Goal: Transaction & Acquisition: Purchase product/service

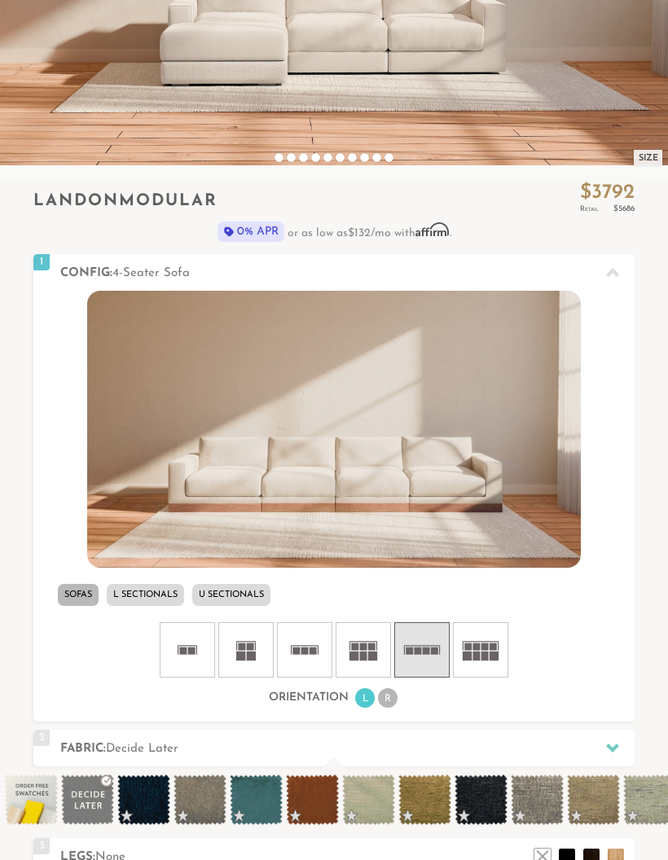
scroll to position [322, 0]
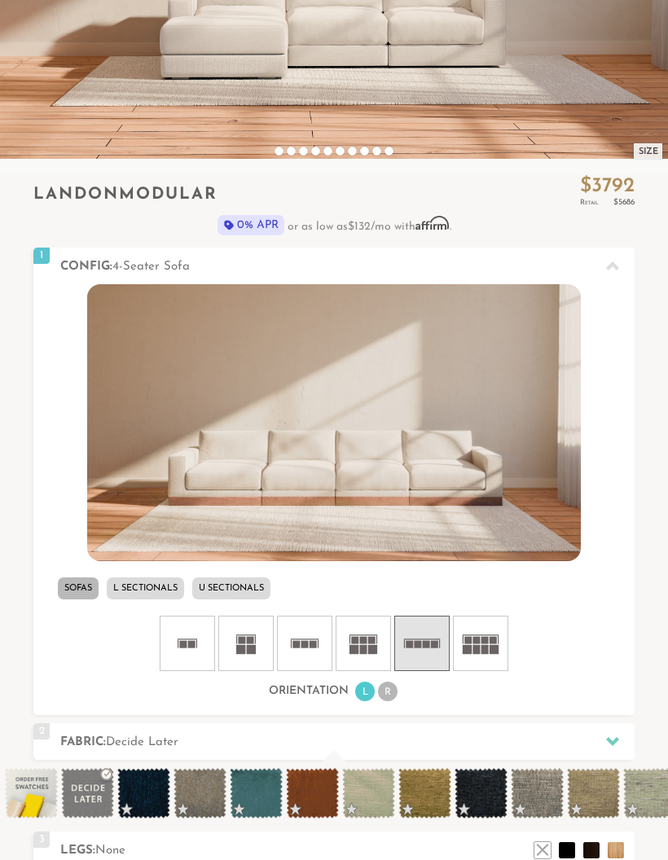
click at [143, 588] on li "L Sectionals" at bounding box center [145, 589] width 77 height 22
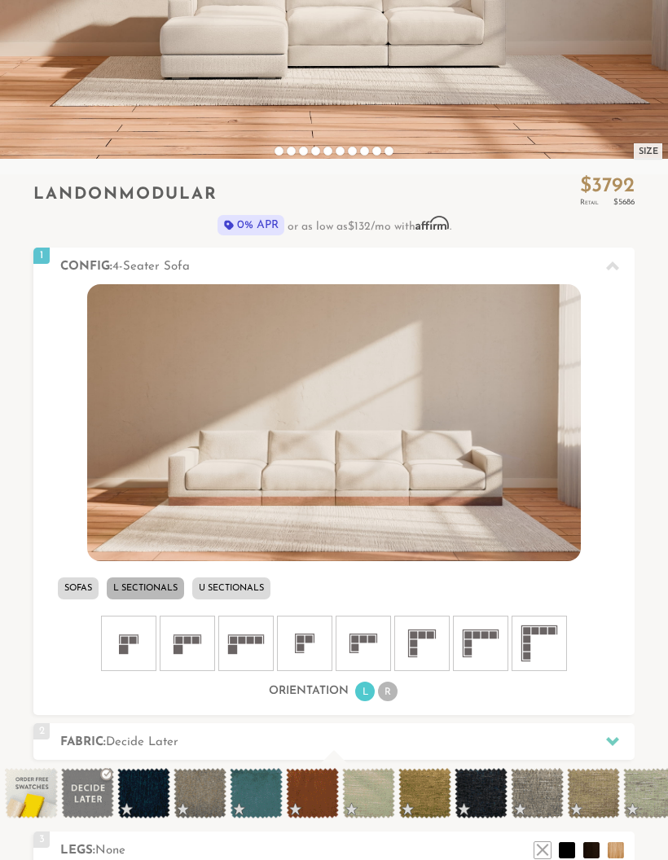
click at [260, 632] on icon at bounding box center [246, 643] width 49 height 49
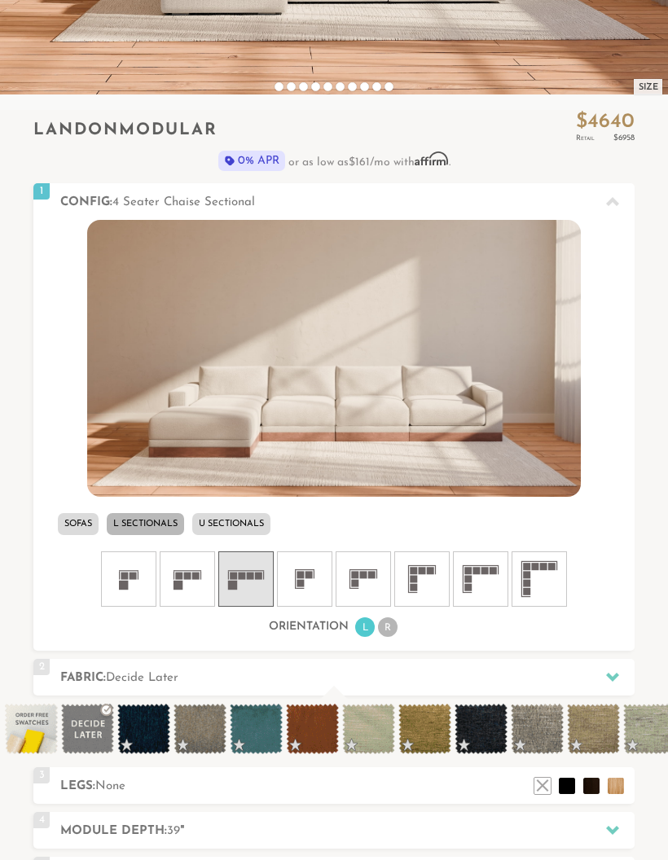
scroll to position [385, 0]
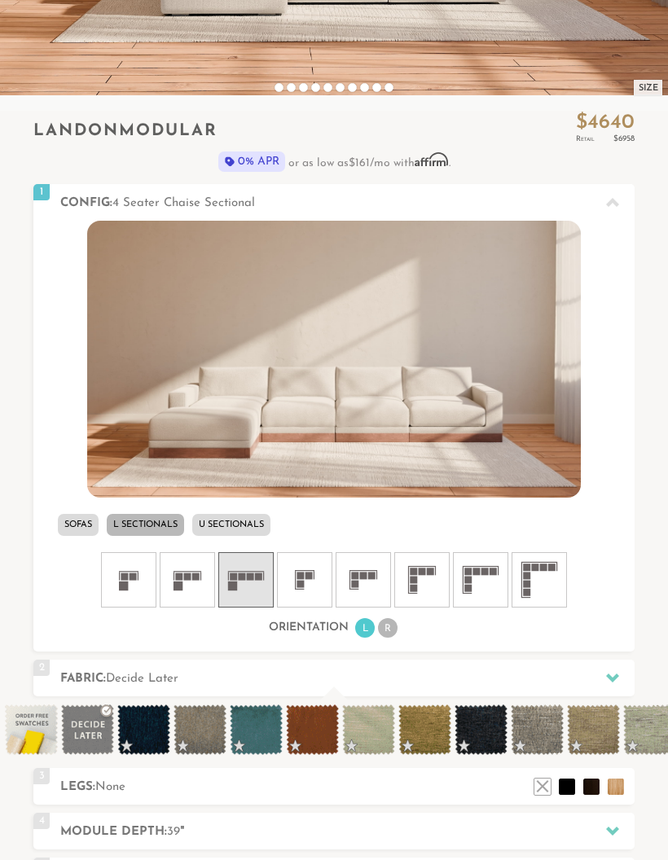
click at [389, 625] on li "R" at bounding box center [388, 629] width 20 height 20
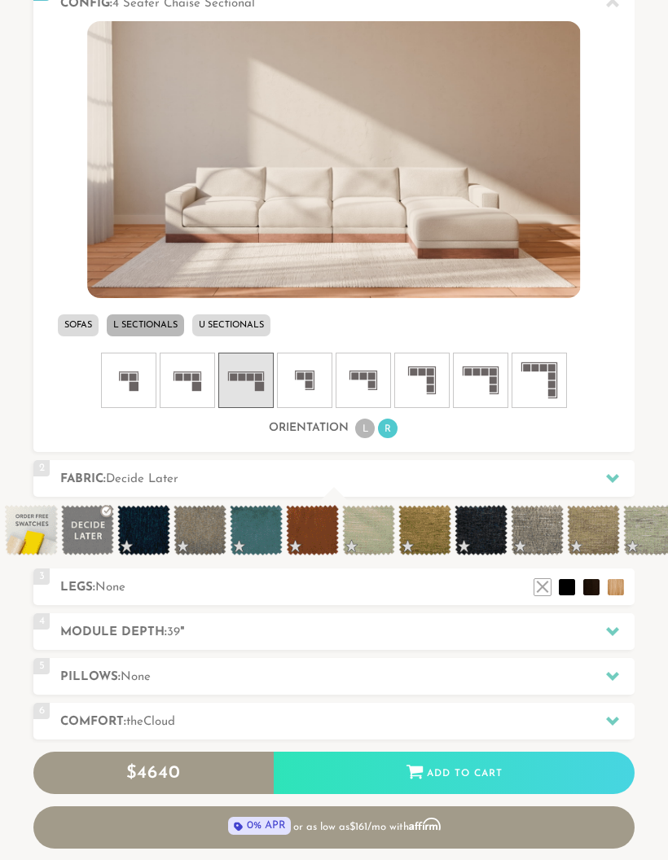
scroll to position [586, 0]
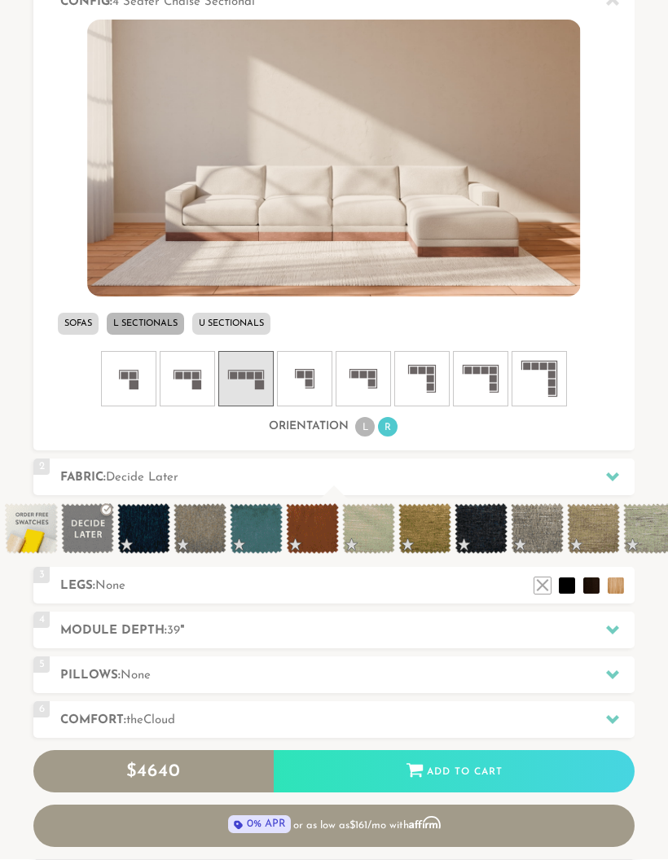
click at [602, 622] on div at bounding box center [613, 630] width 34 height 33
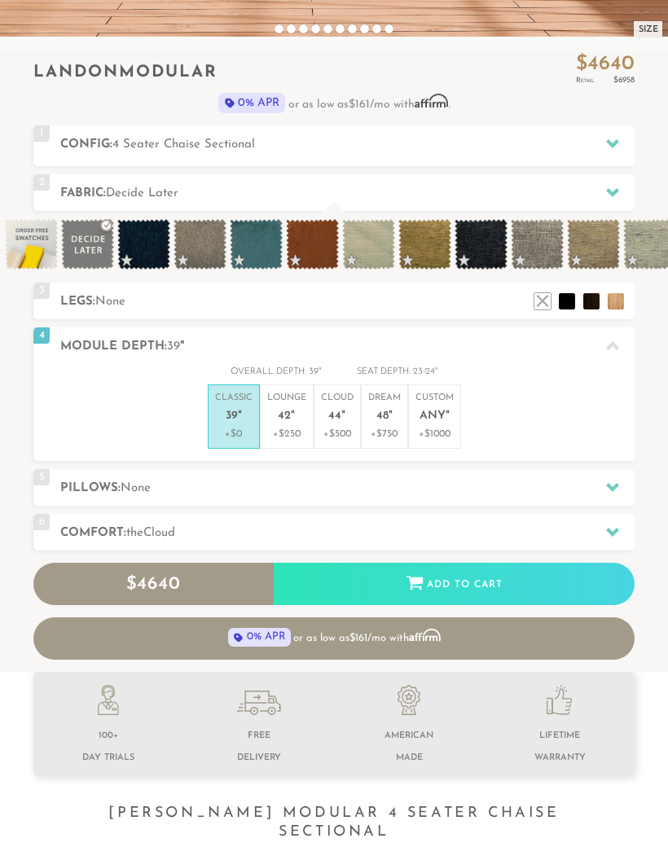
scroll to position [443, 0]
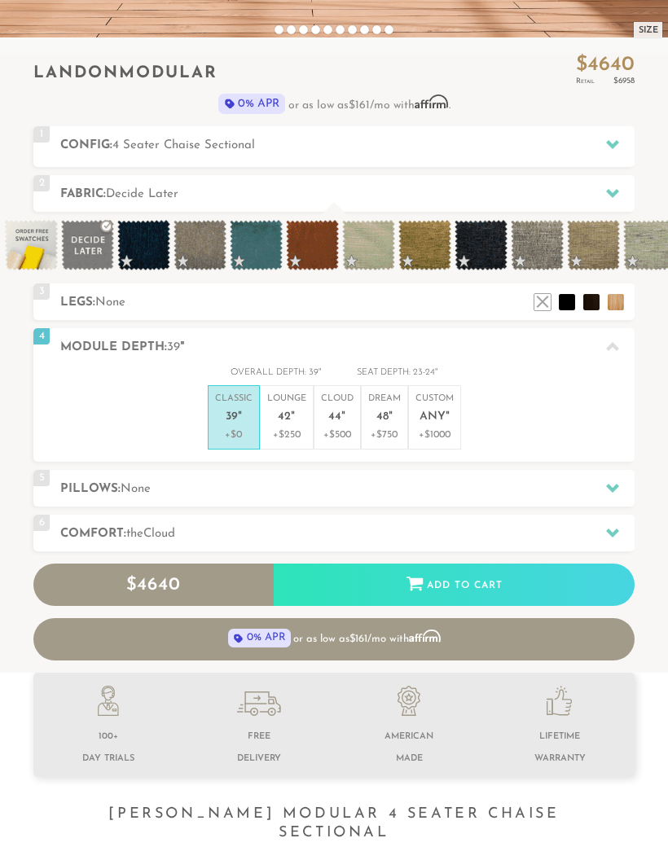
click at [615, 346] on icon at bounding box center [612, 346] width 13 height 9
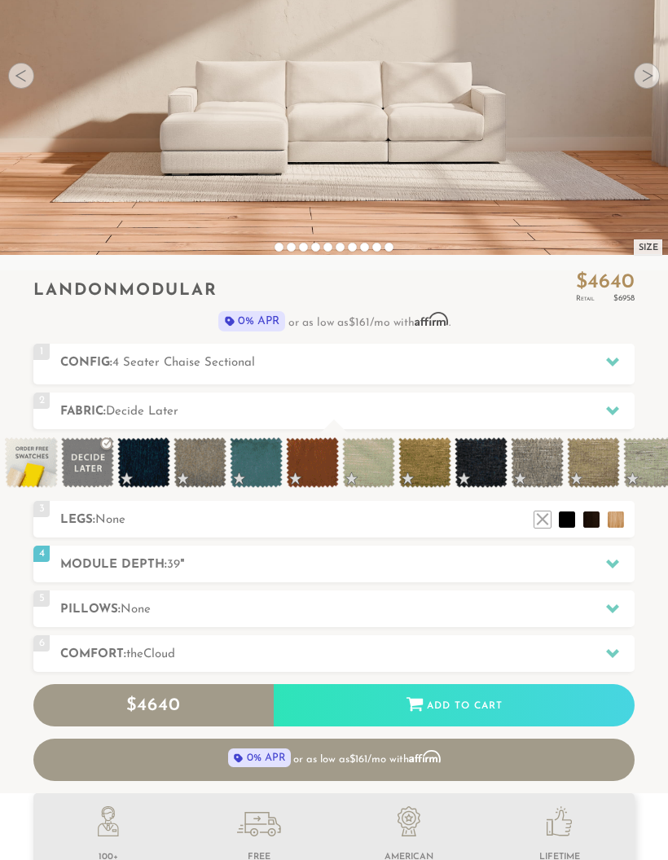
scroll to position [226, 0]
click at [566, 512] on li at bounding box center [567, 520] width 16 height 16
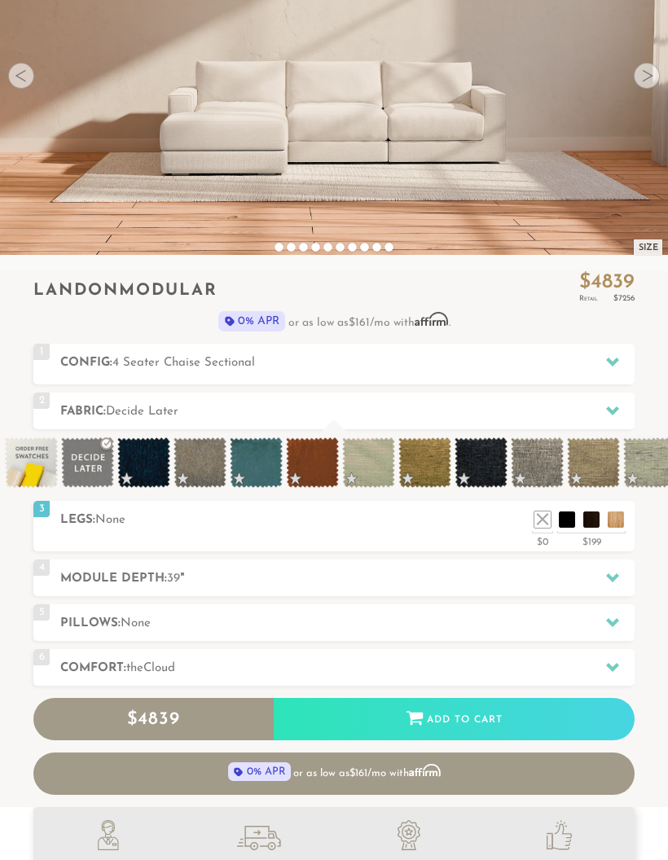
scroll to position [15235, 668]
click at [596, 516] on li at bounding box center [591, 520] width 16 height 16
click at [622, 512] on li at bounding box center [616, 520] width 16 height 16
click at [620, 512] on li at bounding box center [616, 520] width 16 height 16
click at [539, 513] on li at bounding box center [542, 520] width 16 height 16
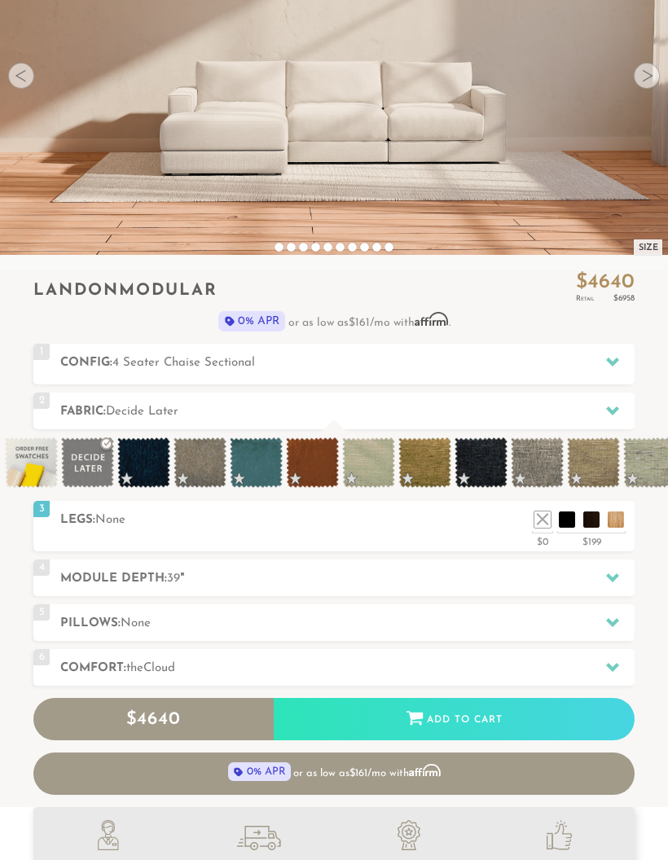
click at [573, 512] on li at bounding box center [567, 520] width 16 height 16
click at [574, 515] on li at bounding box center [567, 520] width 16 height 16
click at [591, 517] on li at bounding box center [591, 520] width 16 height 16
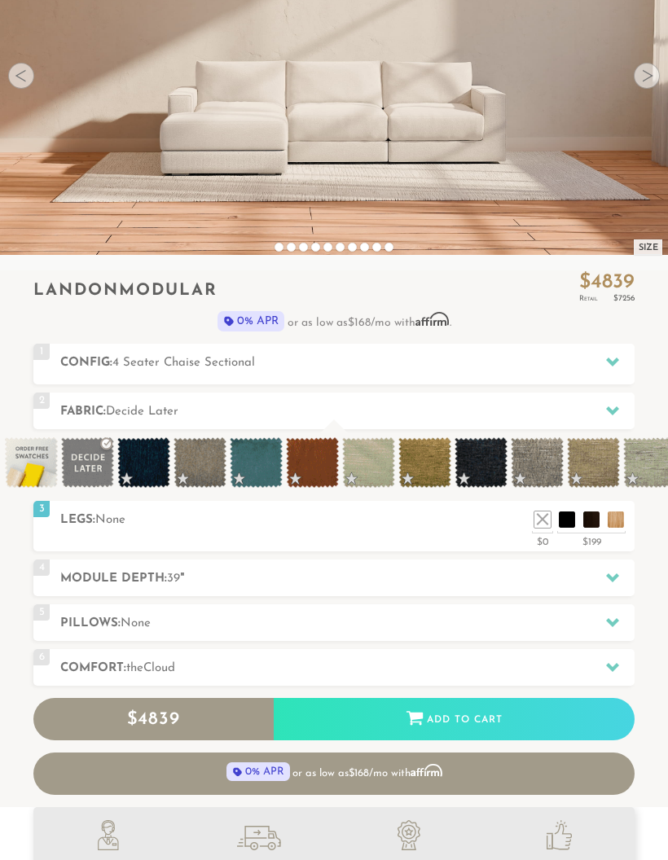
click at [545, 516] on li at bounding box center [542, 520] width 16 height 16
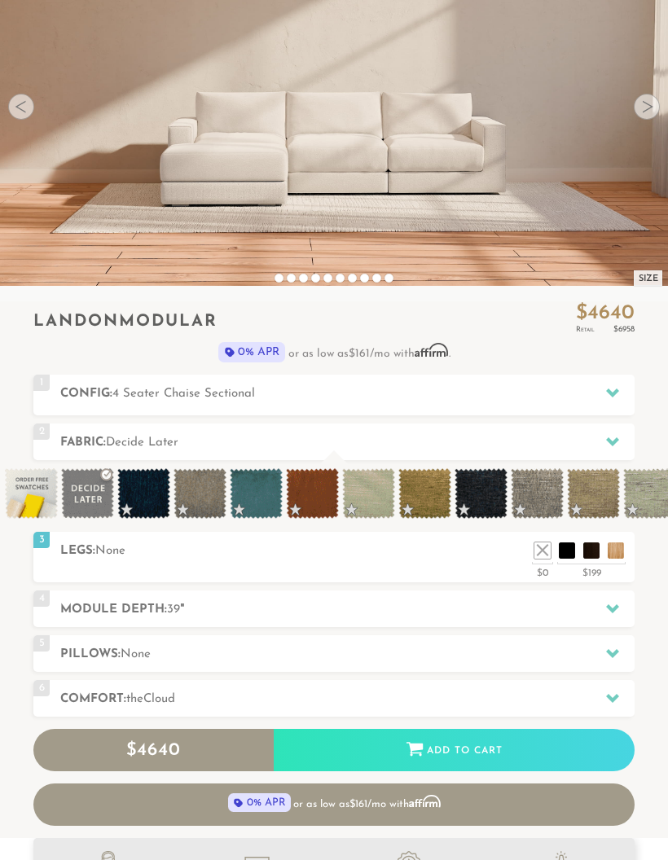
click at [543, 543] on li at bounding box center [542, 551] width 16 height 16
click at [614, 599] on div at bounding box center [613, 608] width 34 height 33
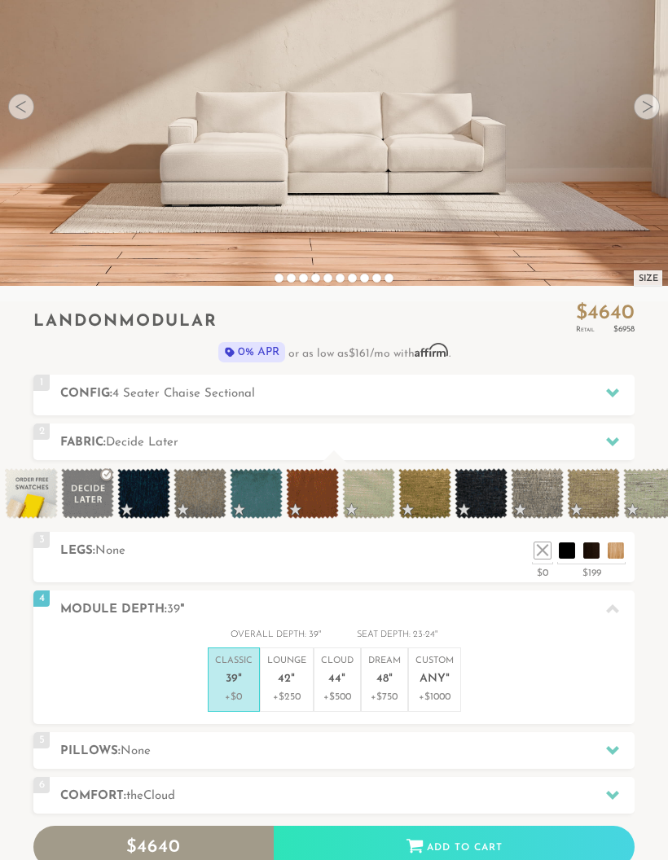
scroll to position [1, 1]
click at [618, 596] on div at bounding box center [613, 608] width 34 height 33
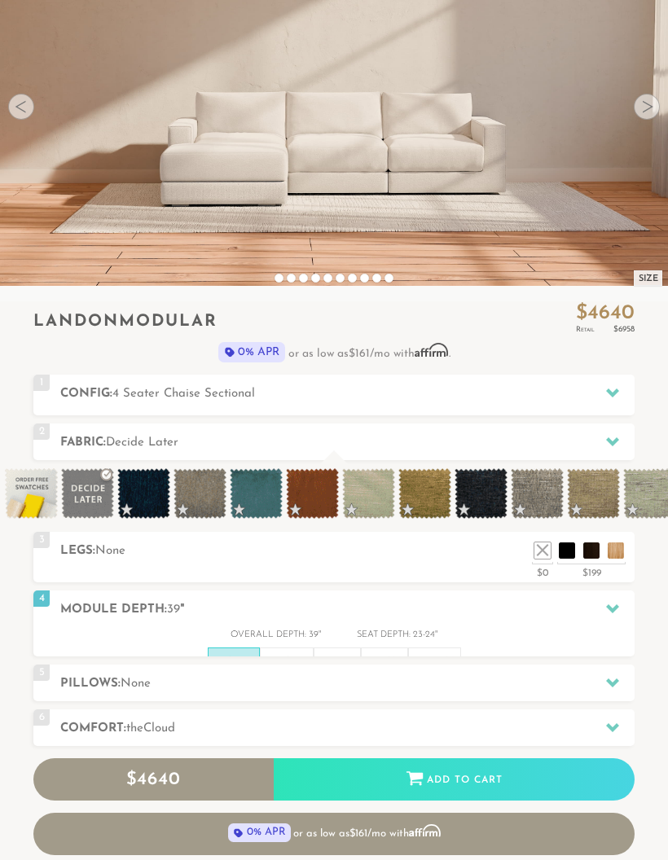
scroll to position [15235, 668]
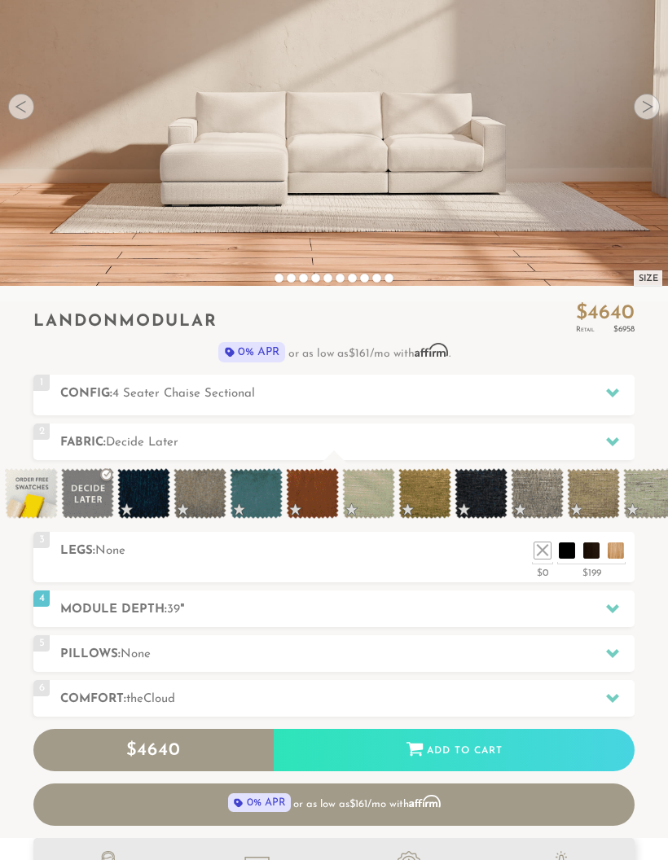
click at [607, 608] on icon at bounding box center [612, 608] width 13 height 13
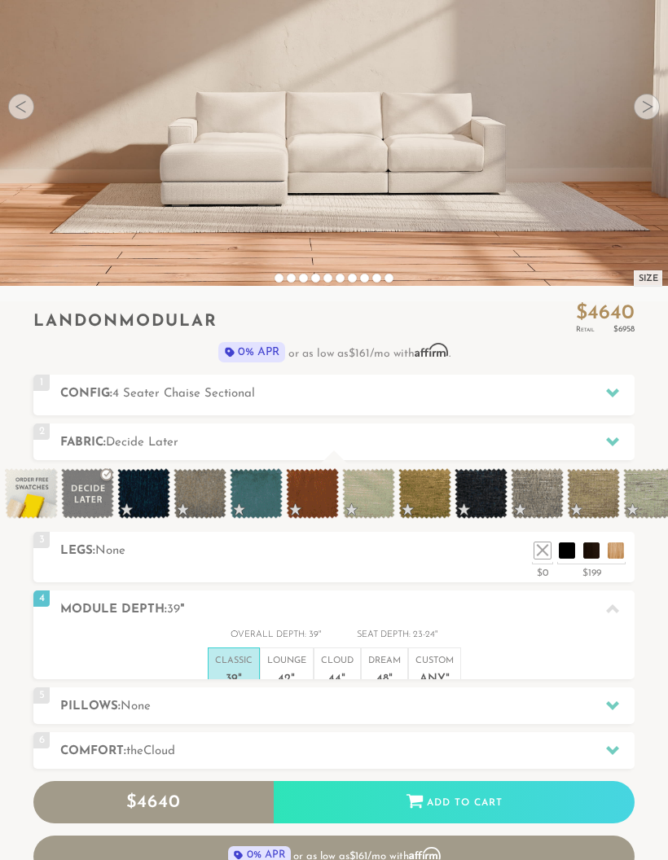
scroll to position [0, 0]
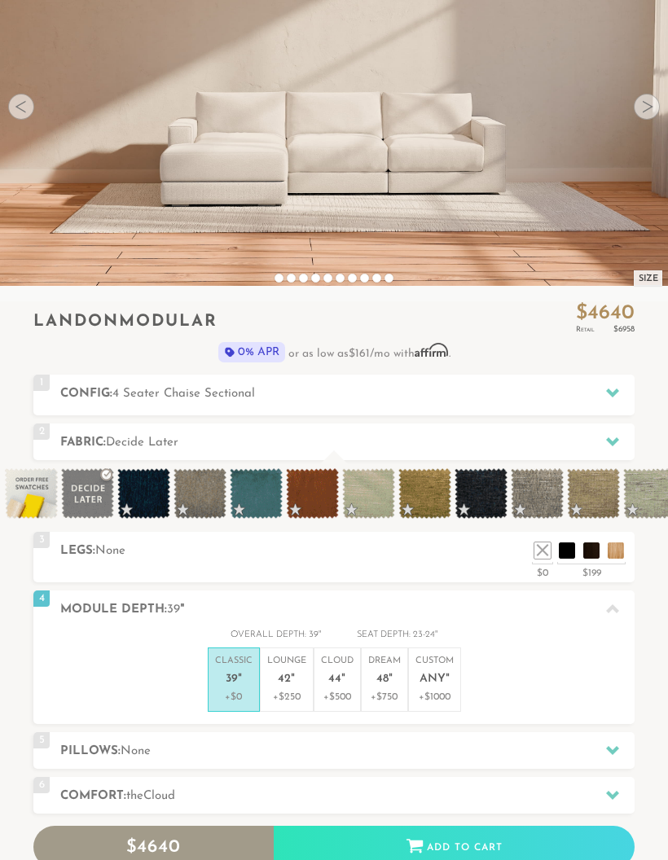
click at [622, 591] on div "4 Module Depth: 39 "" at bounding box center [333, 609] width 601 height 37
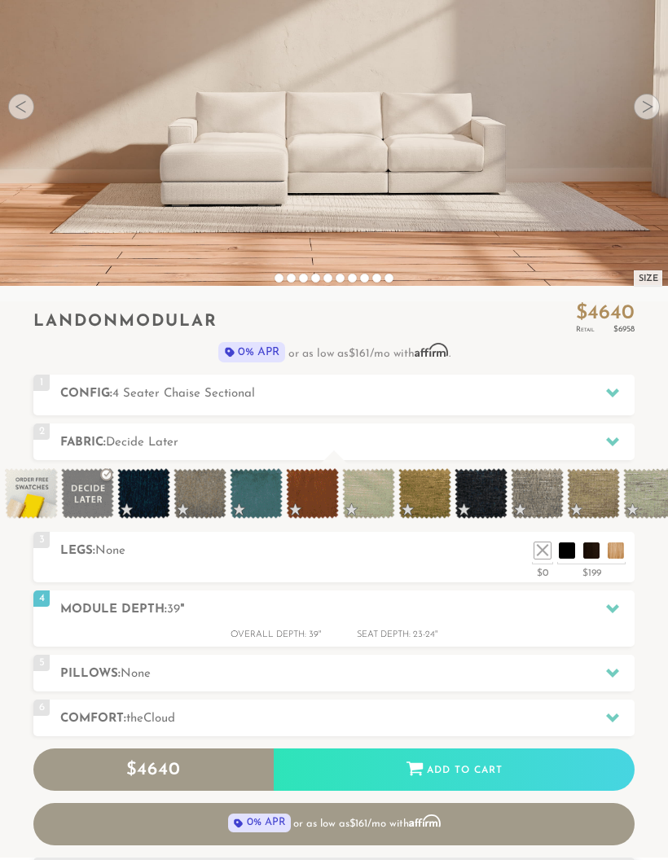
scroll to position [15235, 668]
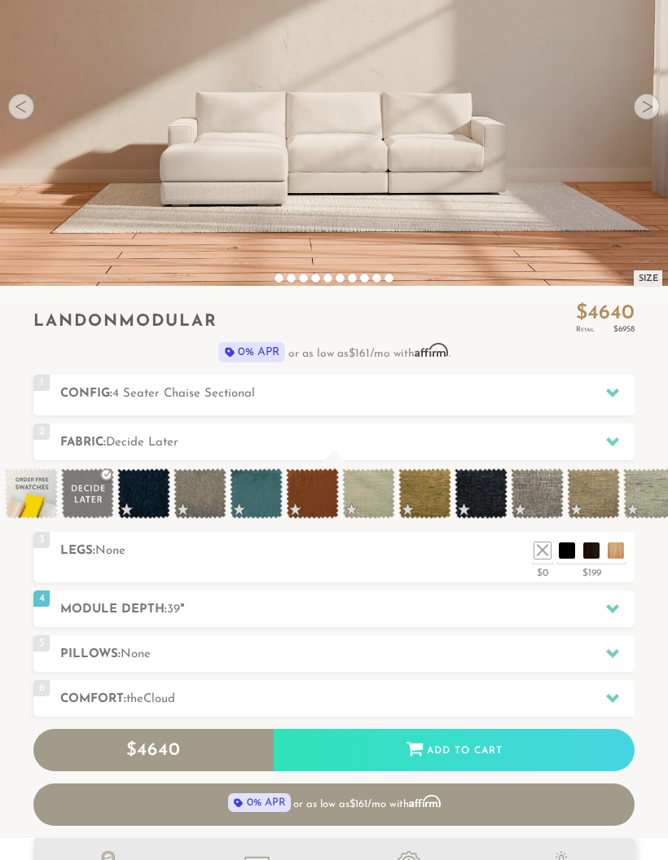
click at [610, 637] on div at bounding box center [613, 653] width 34 height 33
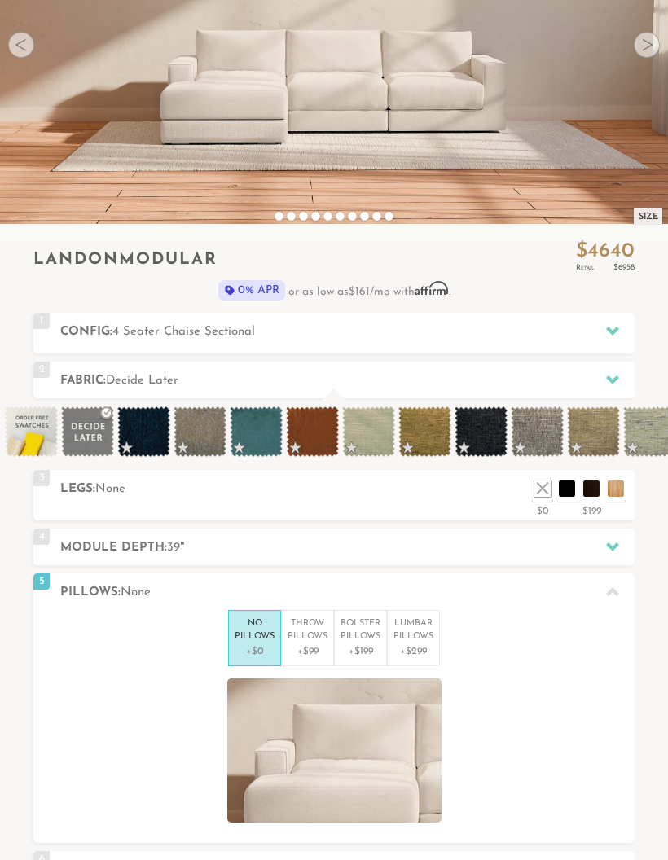
scroll to position [257, 0]
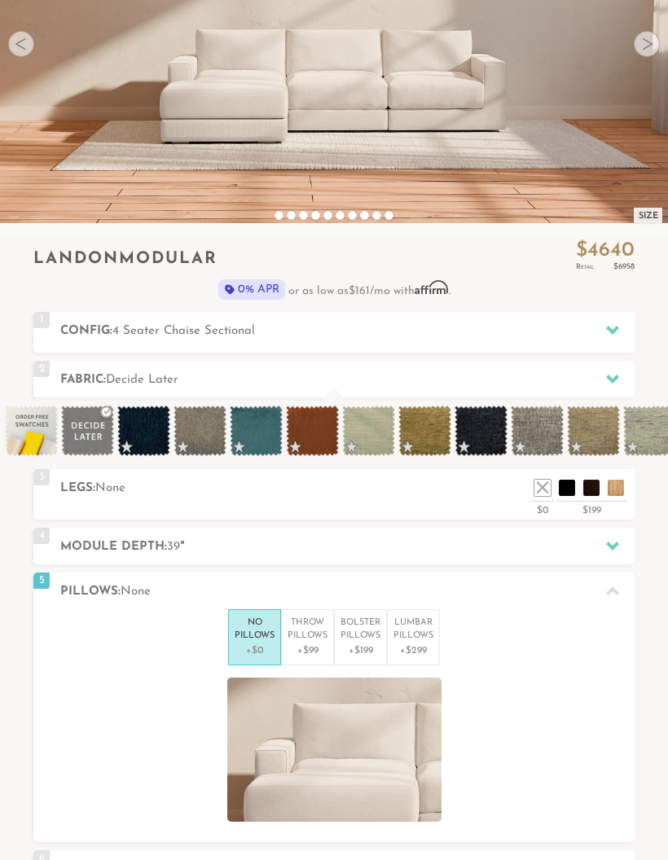
click at [600, 584] on div at bounding box center [613, 591] width 34 height 33
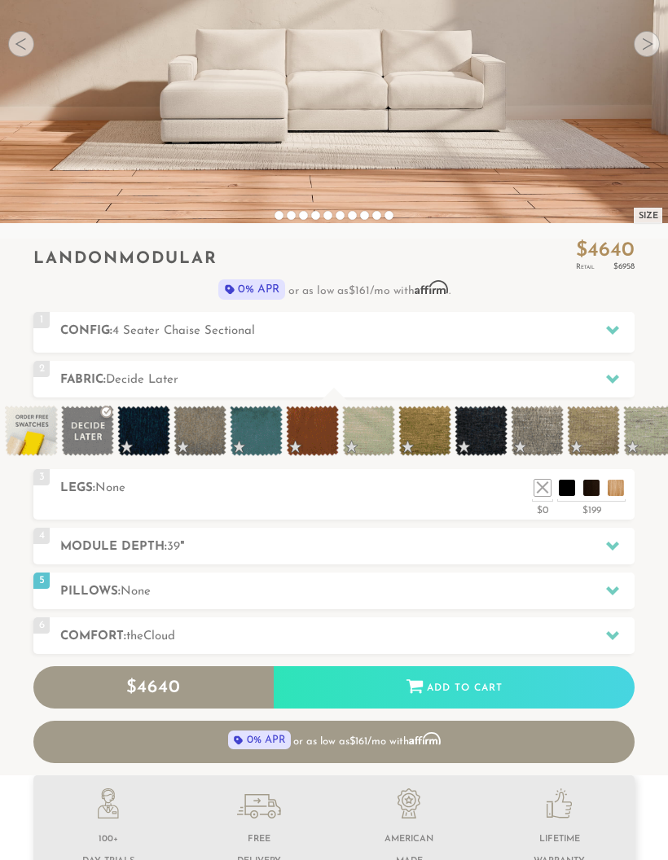
click at [604, 635] on div at bounding box center [613, 635] width 34 height 33
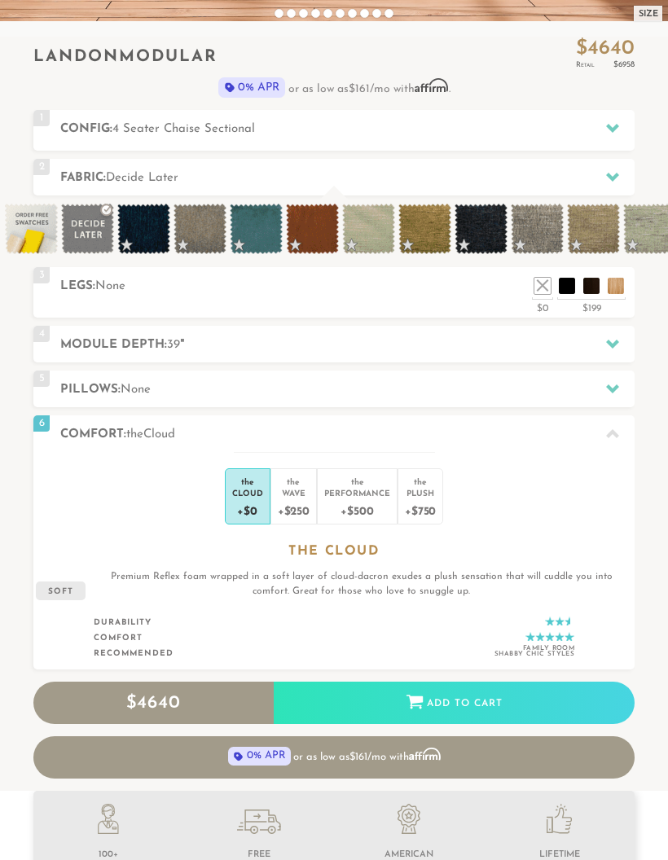
click at [609, 424] on div at bounding box center [613, 434] width 34 height 33
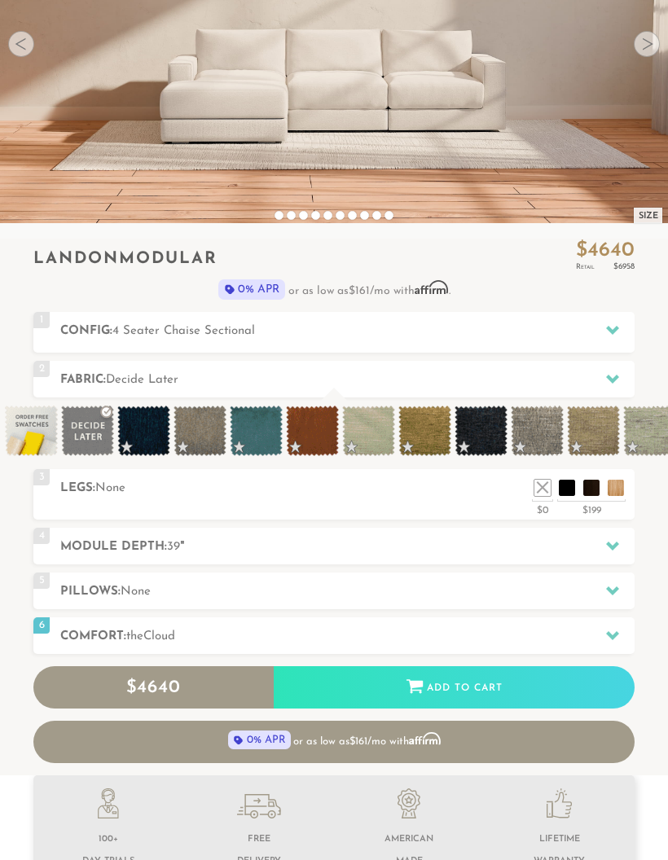
click at [619, 329] on div at bounding box center [613, 330] width 34 height 33
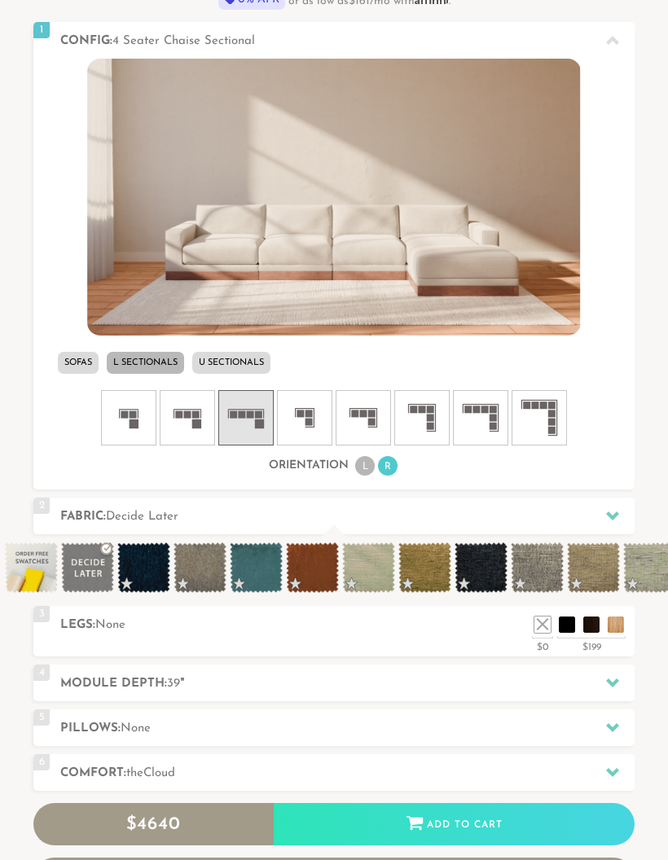
scroll to position [544, 0]
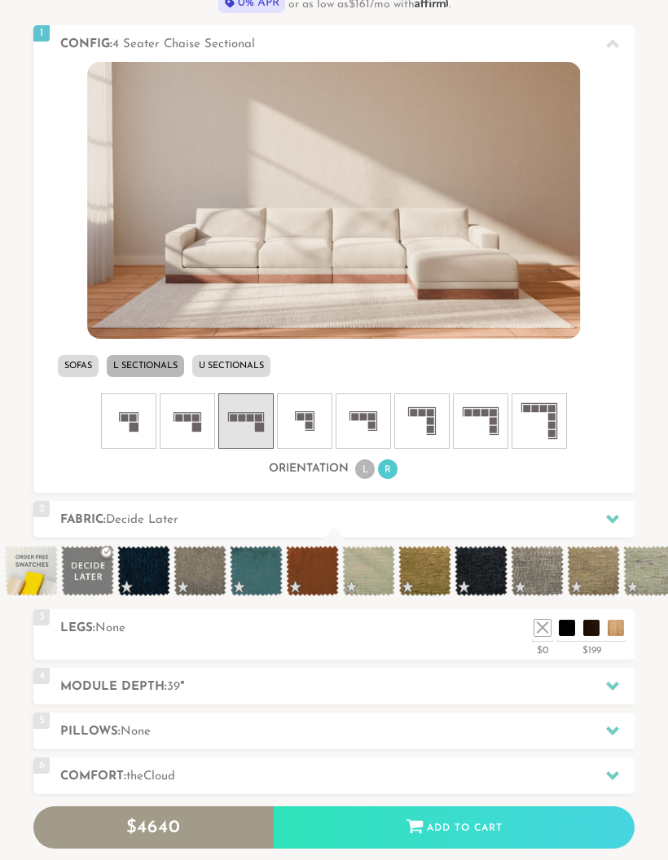
click at [297, 472] on h3 "Orientation" at bounding box center [309, 469] width 80 height 15
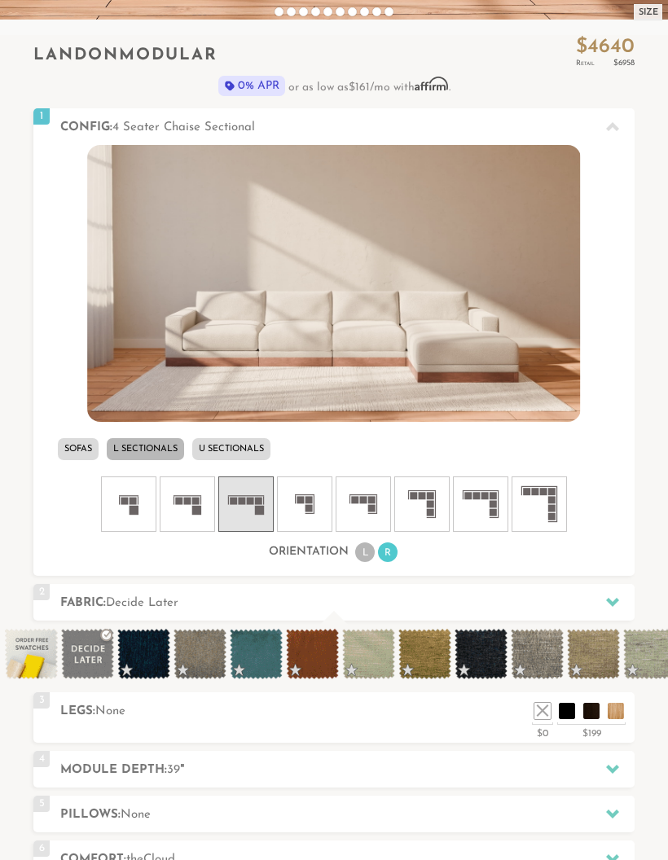
scroll to position [449, 0]
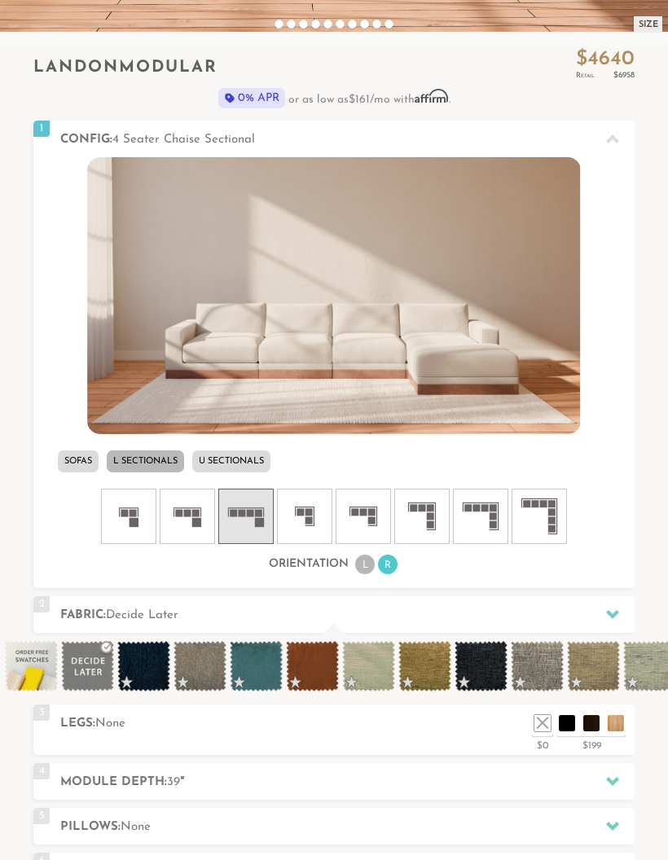
click at [208, 353] on img at bounding box center [333, 295] width 493 height 277
click at [619, 138] on icon at bounding box center [612, 139] width 13 height 13
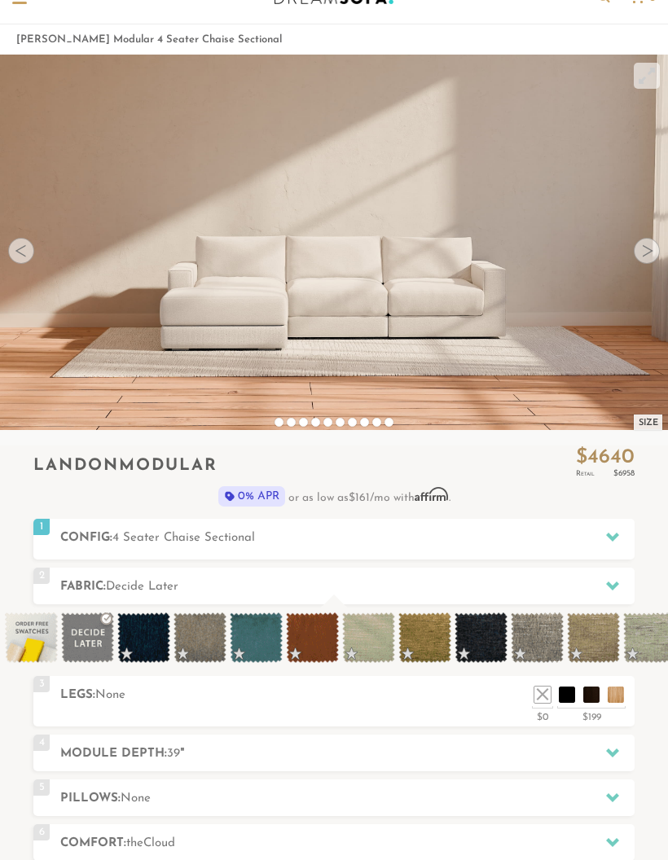
scroll to position [0, 0]
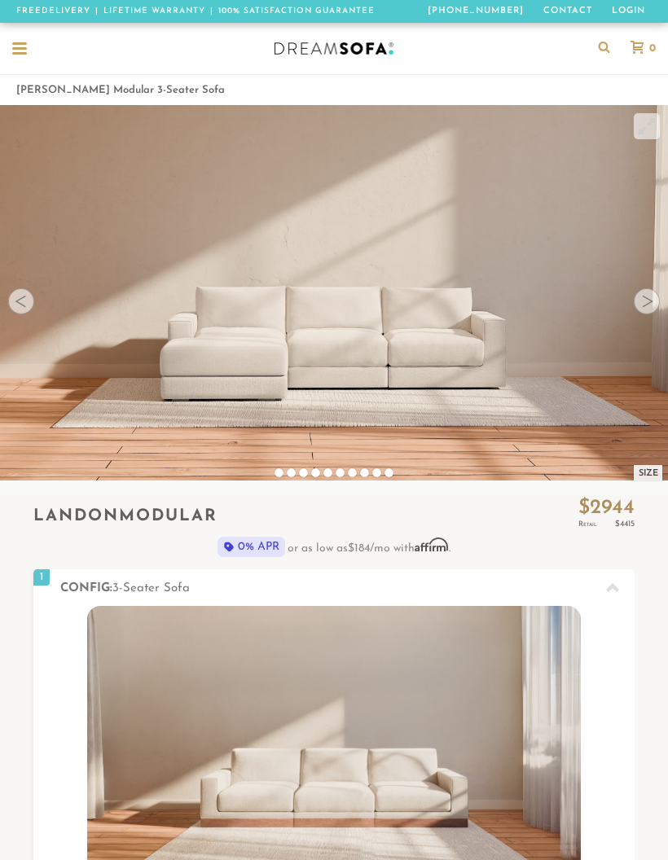
click at [644, 468] on div "Size" at bounding box center [648, 472] width 29 height 15
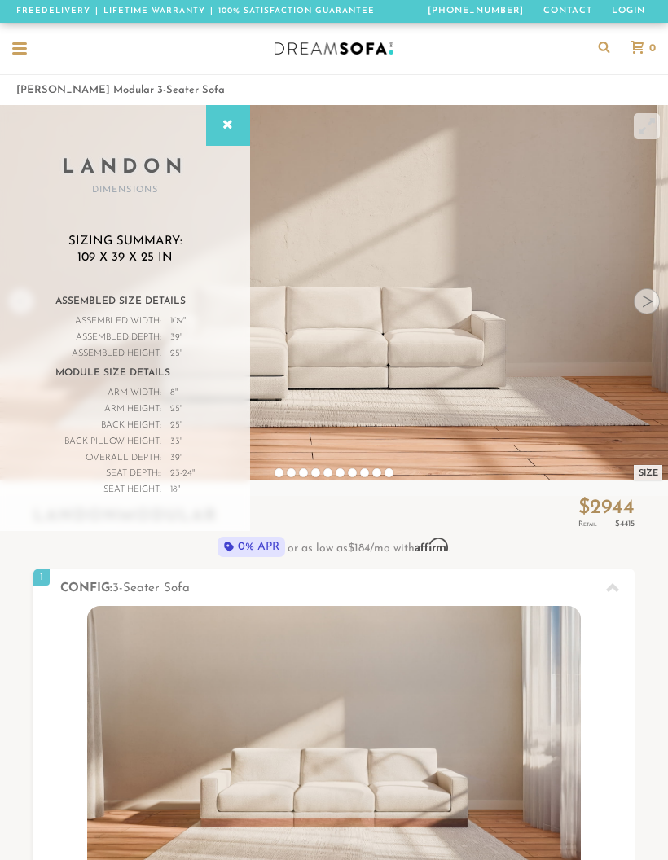
click at [228, 130] on icon at bounding box center [228, 125] width 18 height 13
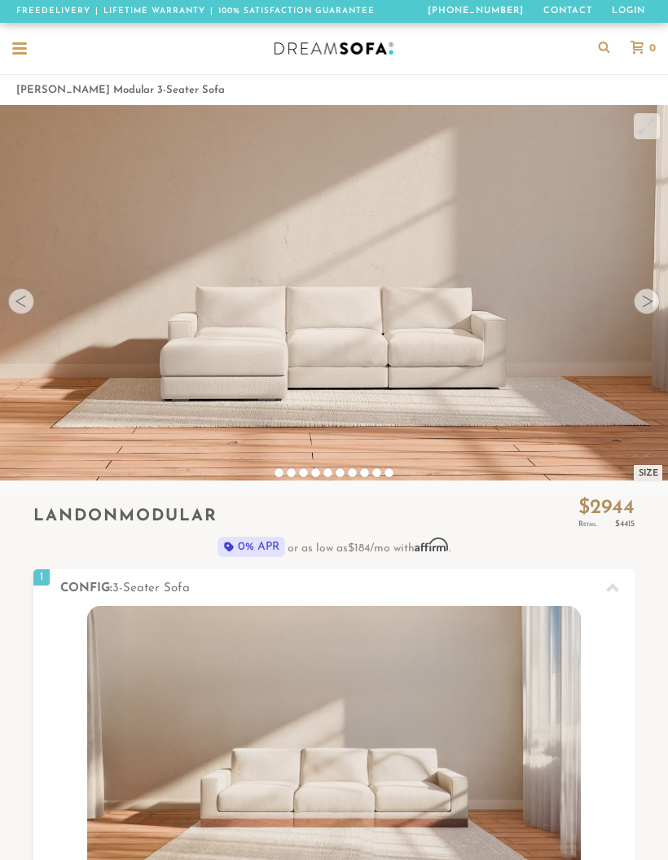
click at [24, 41] on div at bounding box center [19, 49] width 31 height 31
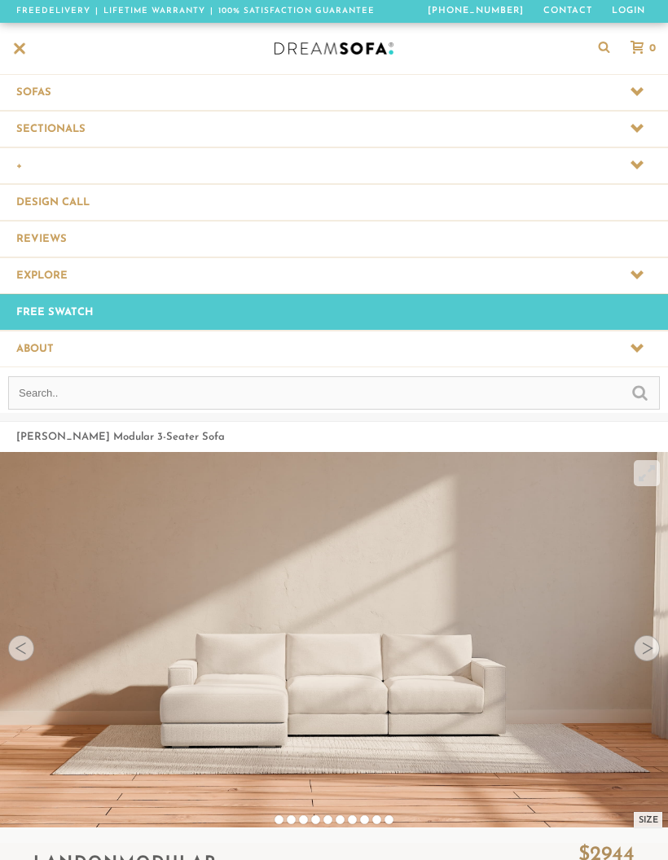
click at [69, 118] on span at bounding box center [334, 129] width 668 height 36
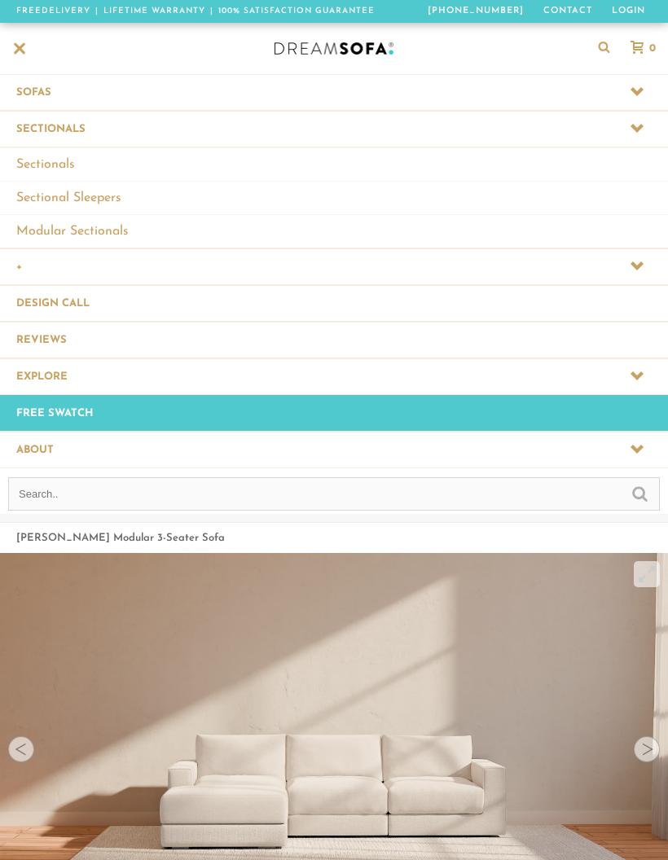
click at [58, 231] on link "Modular Sectionals" at bounding box center [334, 230] width 668 height 33
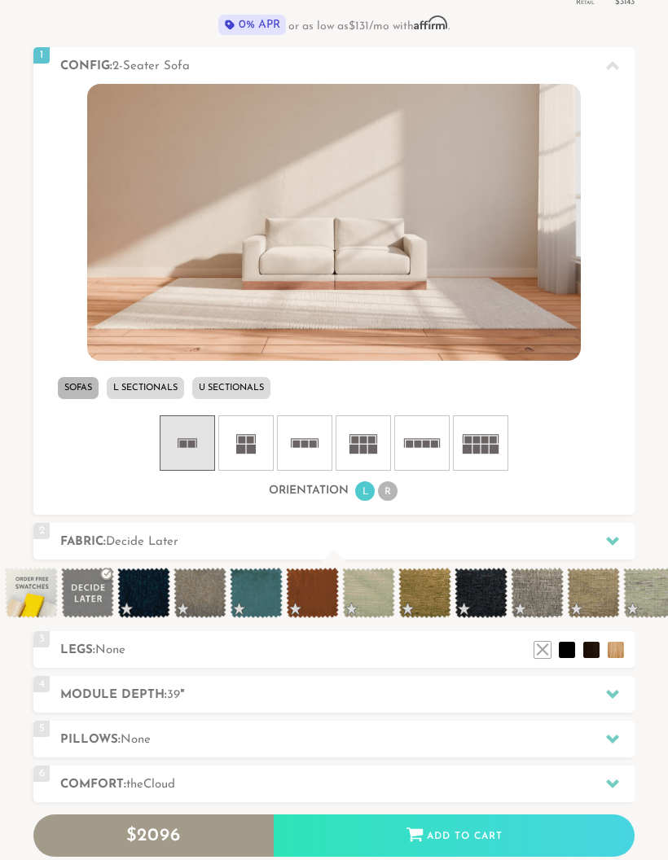
scroll to position [621, 0]
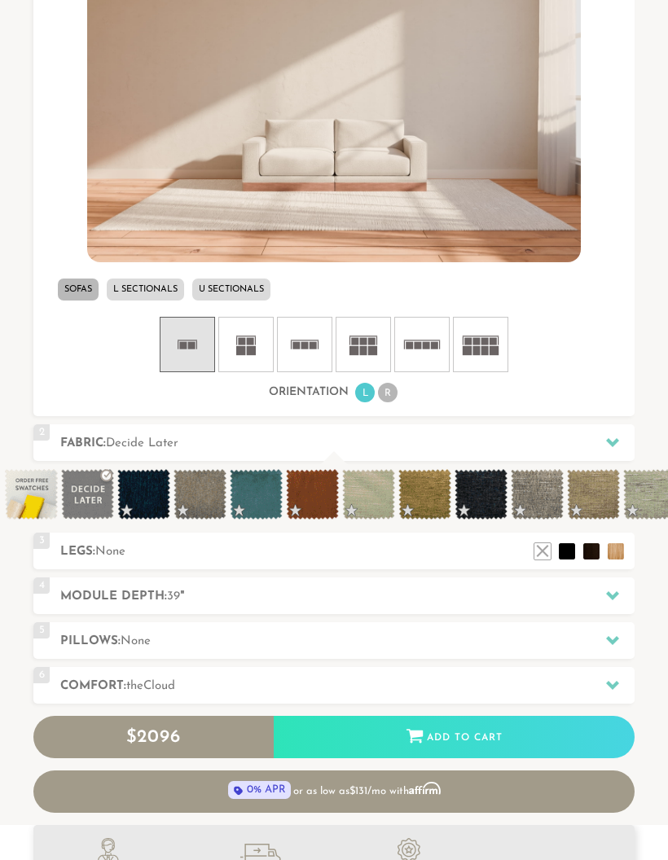
click at [122, 291] on li "L Sectionals" at bounding box center [145, 290] width 77 height 22
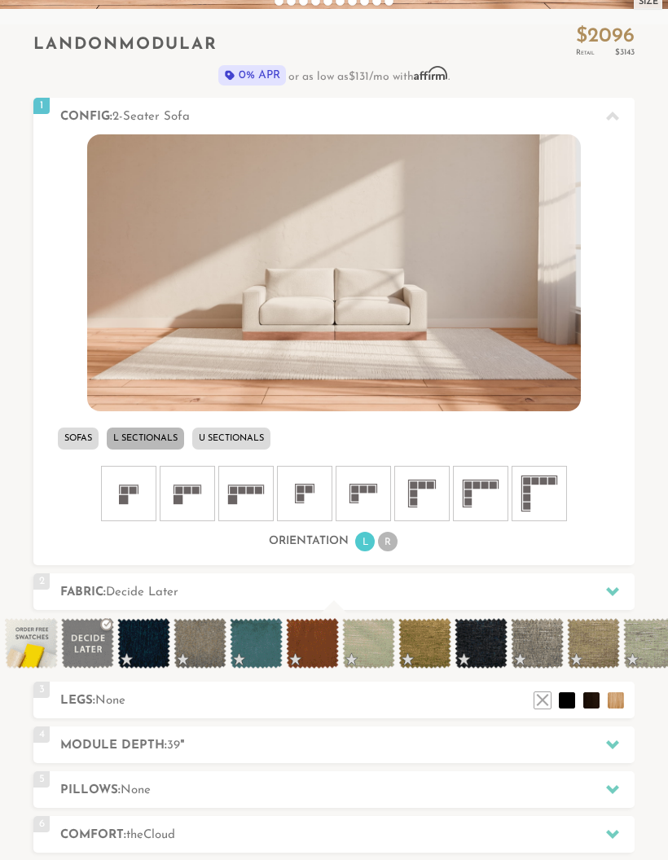
scroll to position [503, 0]
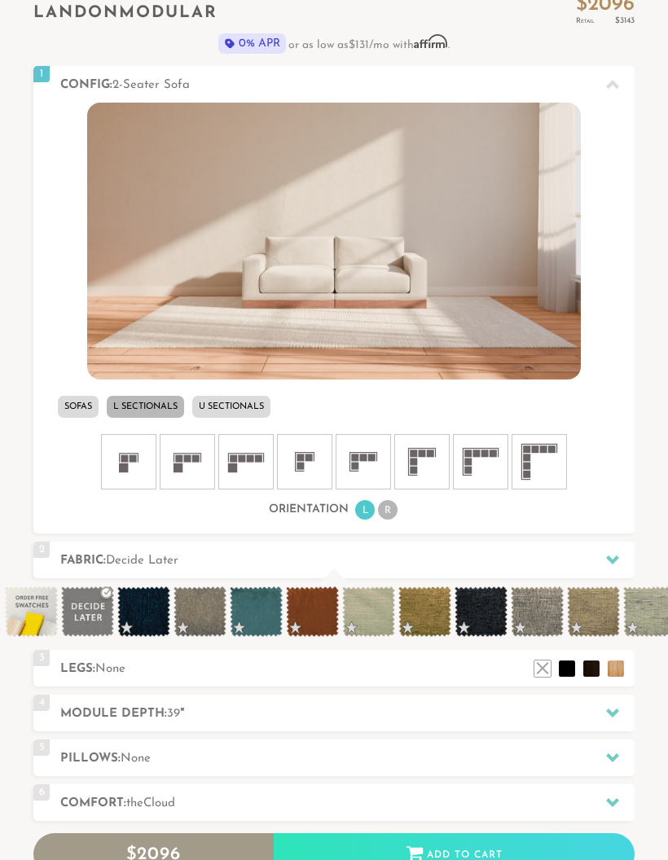
click at [249, 465] on icon at bounding box center [246, 462] width 49 height 49
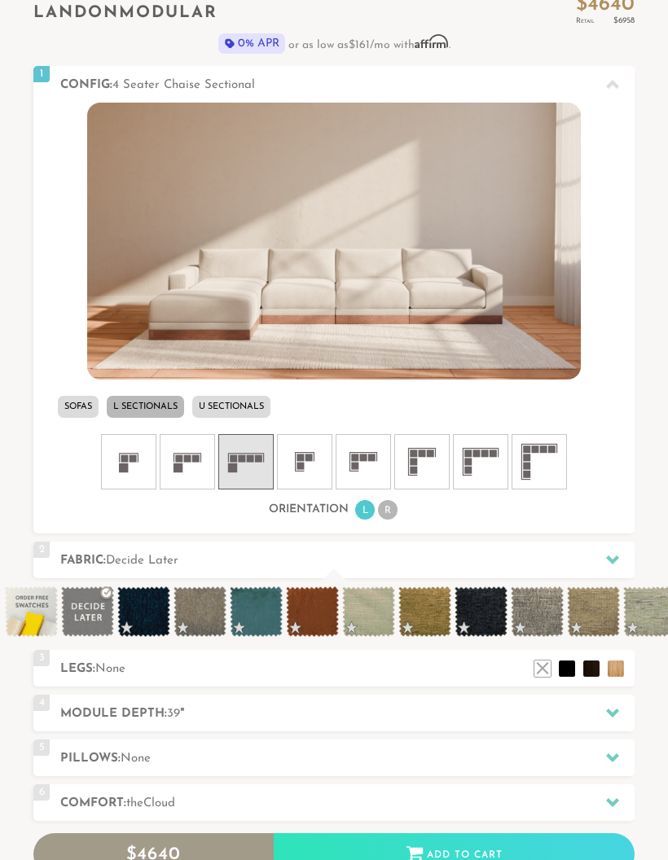
scroll to position [569, 0]
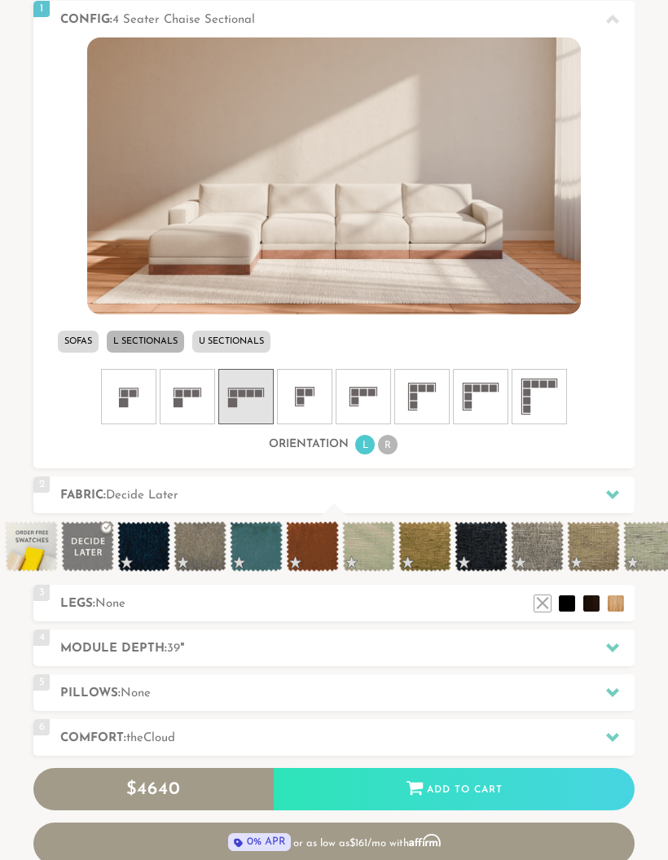
click at [395, 448] on li "R" at bounding box center [388, 445] width 20 height 20
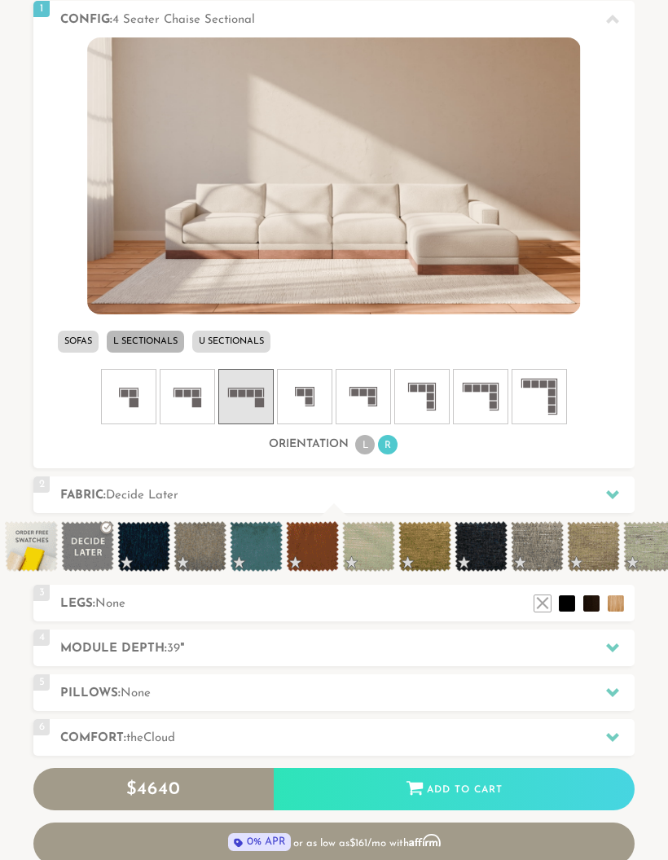
click at [362, 448] on li "L" at bounding box center [365, 445] width 20 height 20
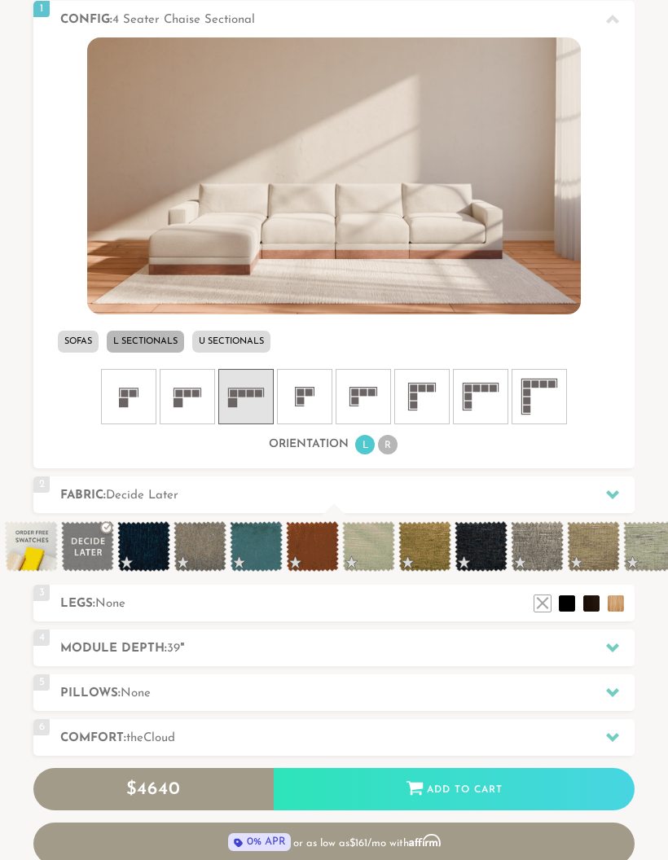
click at [562, 772] on div "Add to Cart" at bounding box center [454, 790] width 361 height 44
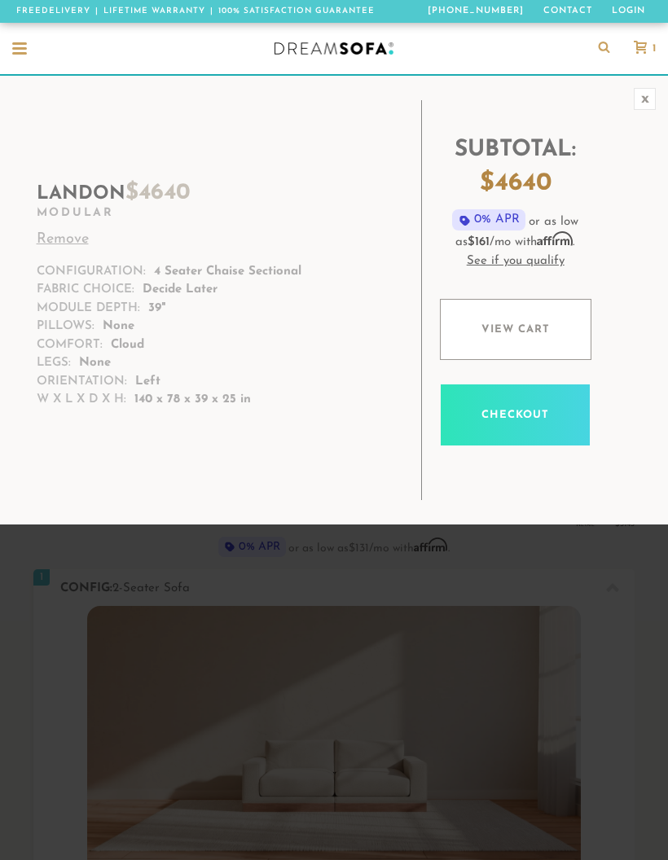
click at [526, 291] on p "View cart Checkout" at bounding box center [515, 372] width 155 height 171
click at [51, 244] on link "Remove" at bounding box center [212, 240] width 350 height 22
